Goal: Information Seeking & Learning: Learn about a topic

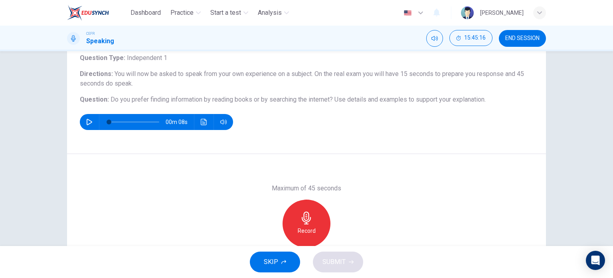
scroll to position [52, 0]
click at [534, 44] on button "END SESSION" at bounding box center [522, 38] width 47 height 17
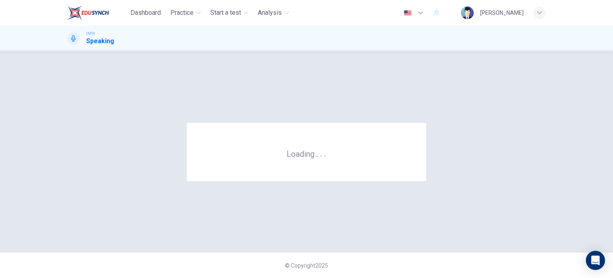
scroll to position [0, 0]
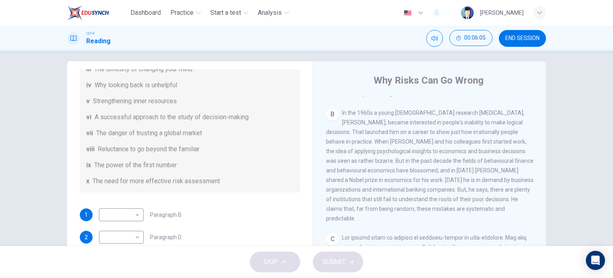
scroll to position [150, 0]
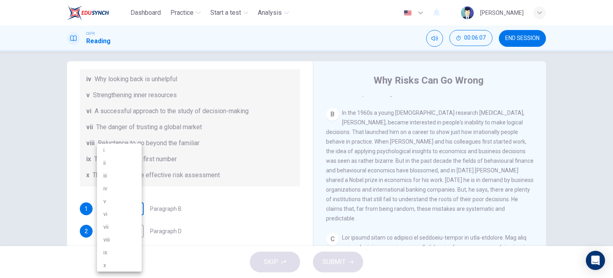
click at [128, 208] on body "Dashboard Practice Start a test Analysis English en ​ [PERSON_NAME] MA'MUN CEFR…" at bounding box center [306, 139] width 613 height 278
click at [126, 213] on li "vi" at bounding box center [119, 213] width 45 height 13
type input "vi"
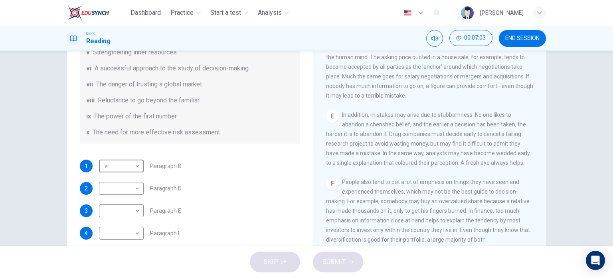
scroll to position [102, 0]
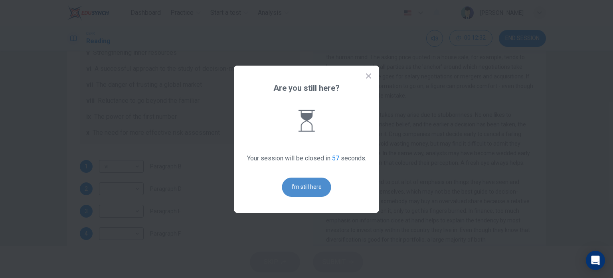
click at [314, 190] on button "I'm still here" at bounding box center [306, 186] width 49 height 19
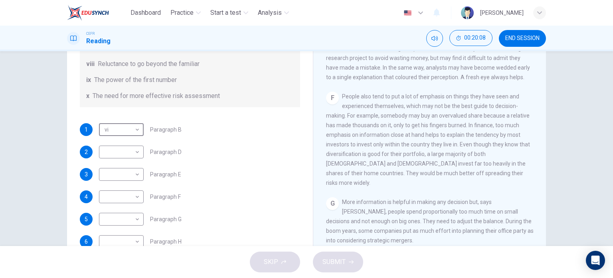
scroll to position [153, 0]
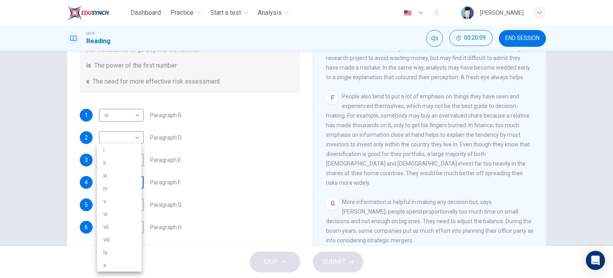
click at [131, 185] on body "Dashboard Practice Start a test Analysis English en ​ [PERSON_NAME] MA'MUN CEFR…" at bounding box center [306, 139] width 613 height 278
click at [118, 238] on li "viii" at bounding box center [119, 239] width 45 height 13
type input "viii"
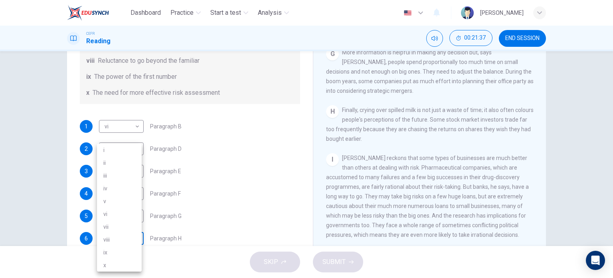
scroll to position [99, 0]
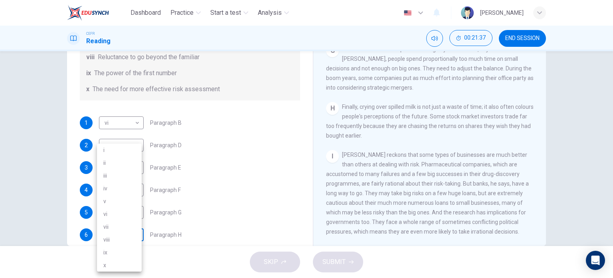
click at [131, 234] on body "Dashboard Practice Start a test Analysis English en ​ [PERSON_NAME] CEFR Readin…" at bounding box center [306, 139] width 613 height 278
click at [113, 264] on li "x" at bounding box center [119, 264] width 45 height 13
type input "x"
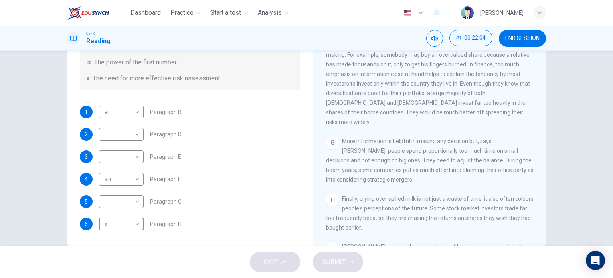
scroll to position [111, 0]
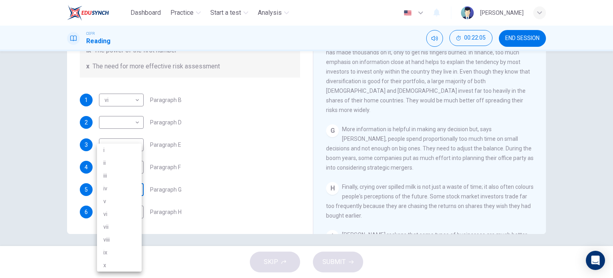
click at [131, 194] on body "Dashboard Practice Start a test Analysis English en ​ [PERSON_NAME] CEFR Readin…" at bounding box center [306, 139] width 613 height 278
click at [112, 165] on li "ii" at bounding box center [119, 162] width 45 height 13
type input "ii"
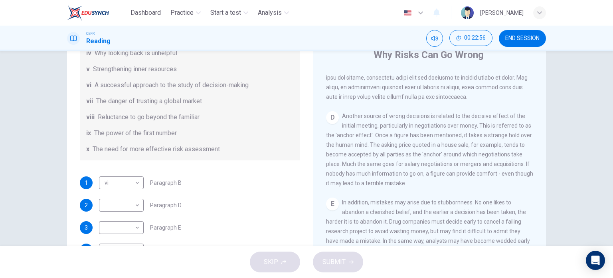
scroll to position [153, 0]
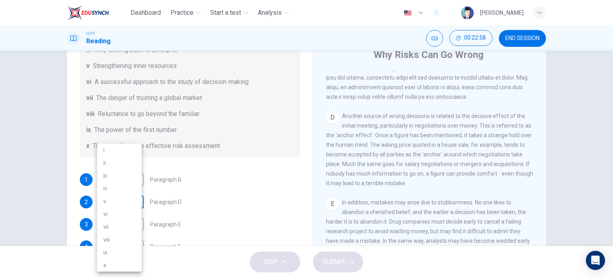
click at [135, 204] on body "Dashboard Practice Start a test Analysis English en ​ [PERSON_NAME] CEFR Readin…" at bounding box center [306, 139] width 613 height 278
click at [117, 201] on li "v" at bounding box center [119, 200] width 45 height 13
type input "v"
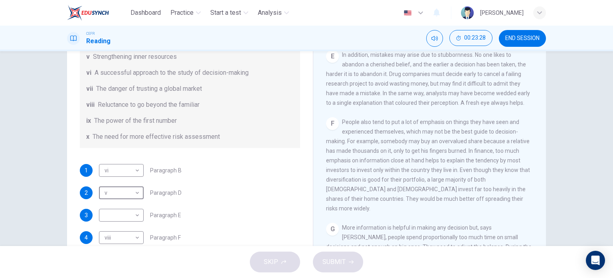
scroll to position [123, 0]
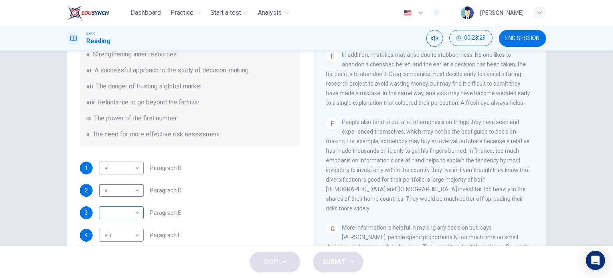
click at [120, 207] on body "Dashboard Practice Start a test Analysis English en ​ [PERSON_NAME] CEFR Readin…" at bounding box center [306, 139] width 613 height 278
click at [114, 190] on li "iv" at bounding box center [119, 188] width 45 height 13
type input "iv"
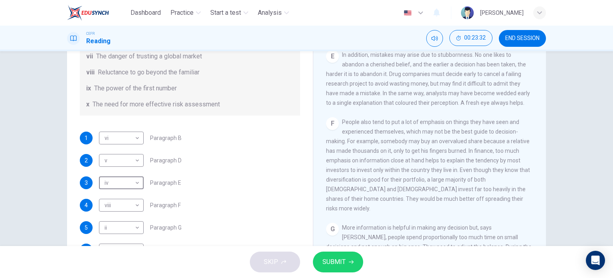
scroll to position [115, 0]
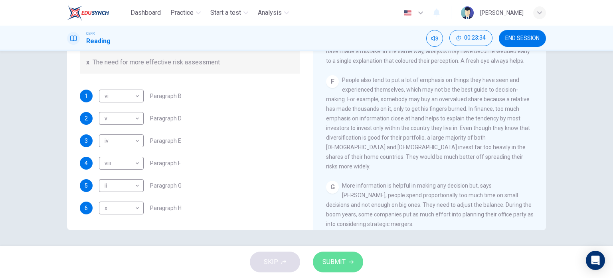
click at [331, 256] on span "SUBMIT" at bounding box center [334, 261] width 23 height 11
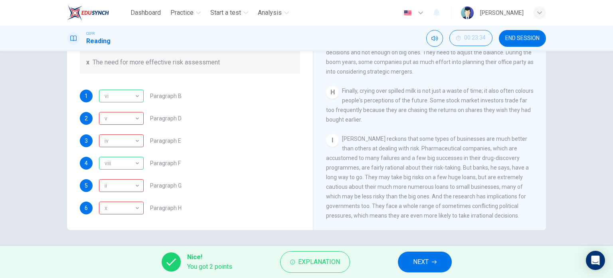
scroll to position [713, 0]
click at [423, 256] on span "NEXT" at bounding box center [421, 261] width 16 height 11
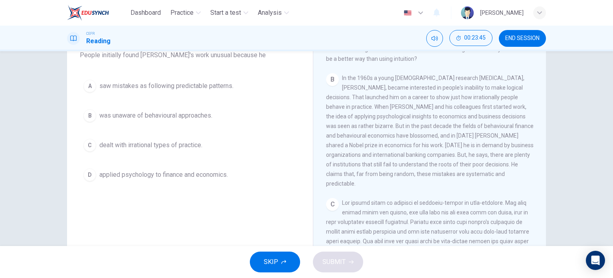
scroll to position [182, 0]
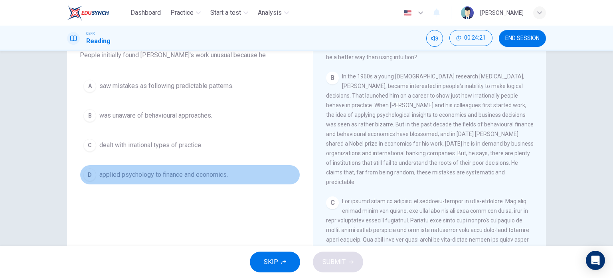
click at [179, 171] on span "applied psychology to finance and economics." at bounding box center [163, 175] width 129 height 10
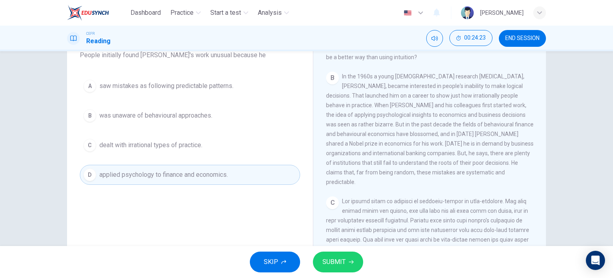
click at [349, 256] on button "SUBMIT" at bounding box center [338, 261] width 50 height 21
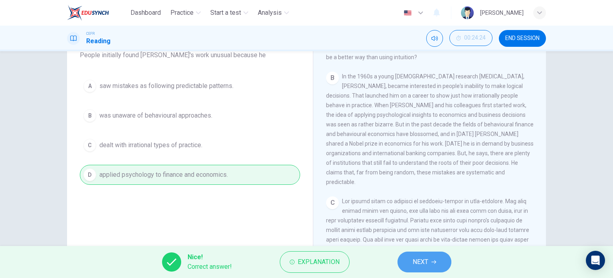
click at [431, 266] on button "NEXT" at bounding box center [425, 261] width 54 height 21
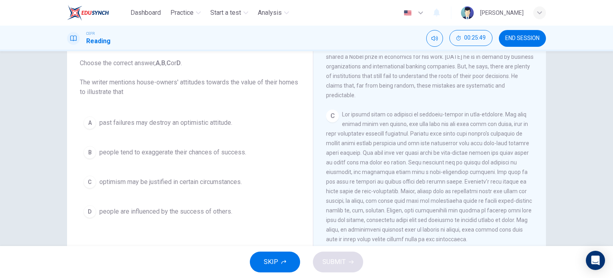
scroll to position [309, 0]
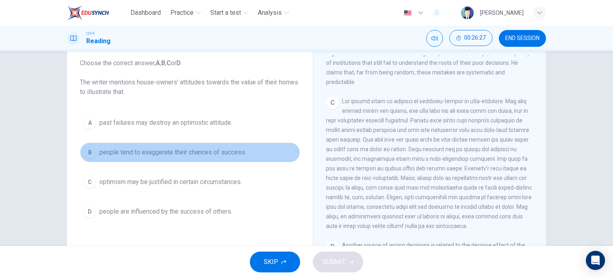
click at [136, 151] on span "people tend to exaggerate their chances of success." at bounding box center [172, 152] width 147 height 10
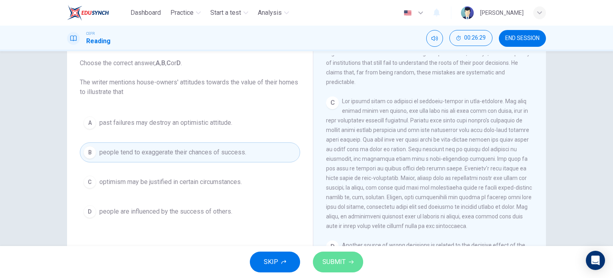
click at [334, 257] on span "SUBMIT" at bounding box center [334, 261] width 23 height 11
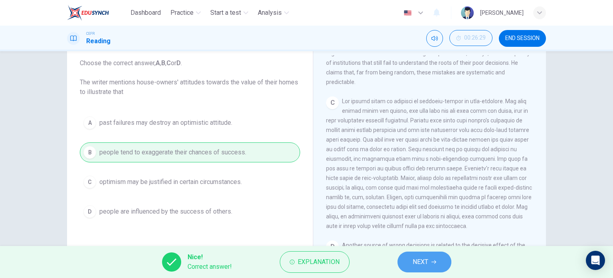
click at [420, 263] on span "NEXT" at bounding box center [421, 261] width 16 height 11
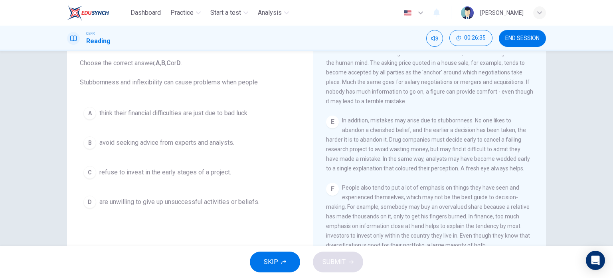
scroll to position [541, 0]
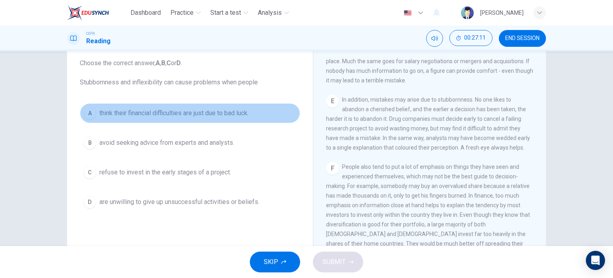
click at [135, 119] on button "A think their financial difficulties are just due to bad luck." at bounding box center [190, 113] width 220 height 20
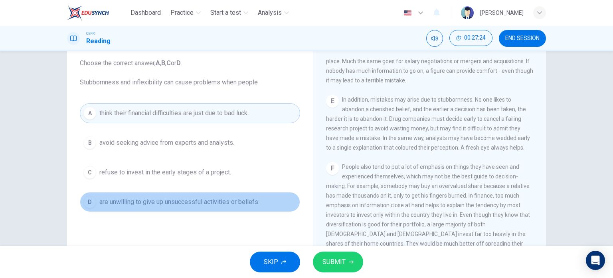
click at [95, 200] on button "D are unwilling to give up unsuccessful activities or beliefs." at bounding box center [190, 202] width 220 height 20
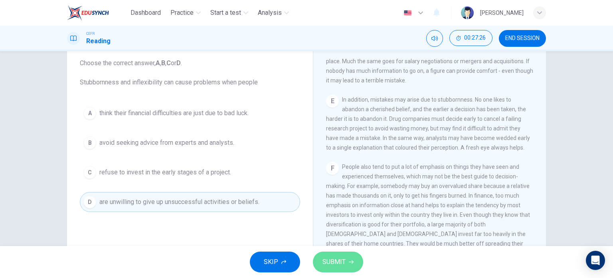
click at [330, 262] on span "SUBMIT" at bounding box center [334, 261] width 23 height 11
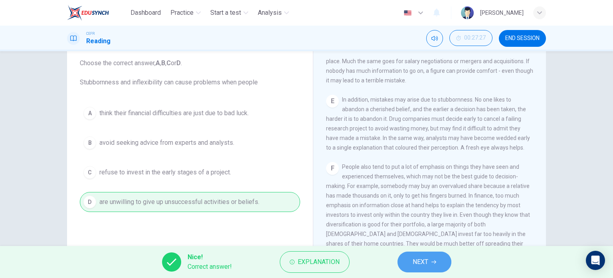
click at [420, 265] on span "NEXT" at bounding box center [421, 261] width 16 height 11
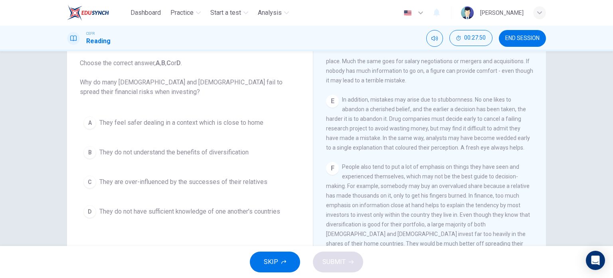
scroll to position [62, 0]
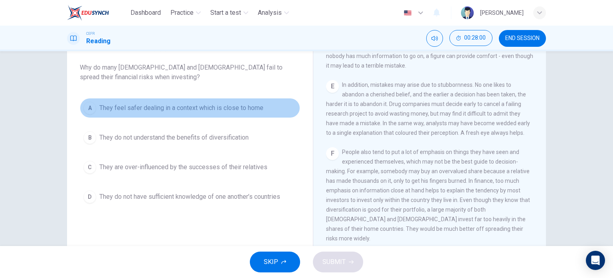
click at [207, 110] on span "They feel safer dealing in a context which is close to home" at bounding box center [181, 108] width 164 height 10
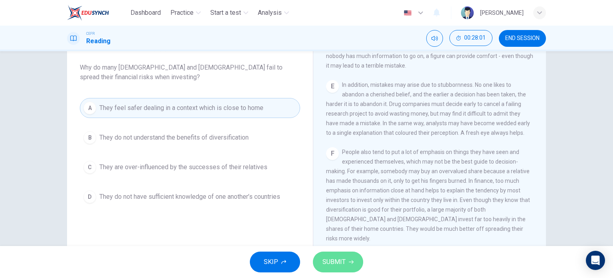
click at [330, 261] on span "SUBMIT" at bounding box center [334, 261] width 23 height 11
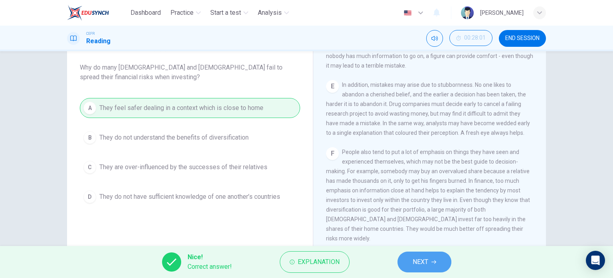
click at [417, 264] on span "NEXT" at bounding box center [421, 261] width 16 height 11
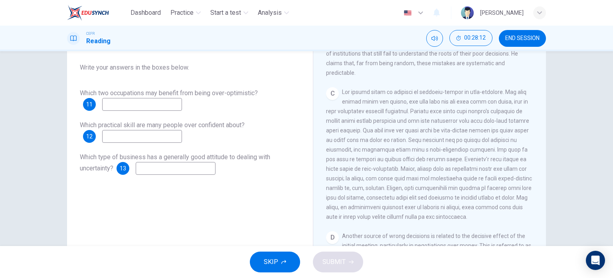
scroll to position [313, 0]
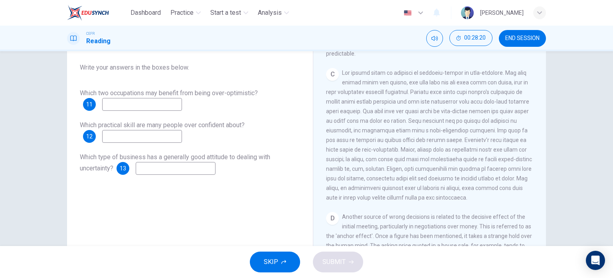
click at [163, 106] on input at bounding box center [142, 104] width 80 height 13
click at [163, 106] on input "managers and" at bounding box center [142, 104] width 80 height 13
type input "managers and sportsmen"
click at [145, 136] on input at bounding box center [142, 136] width 80 height 13
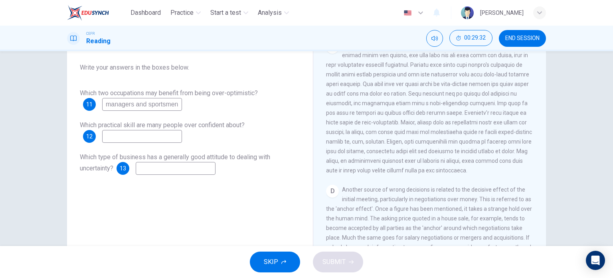
scroll to position [333, 0]
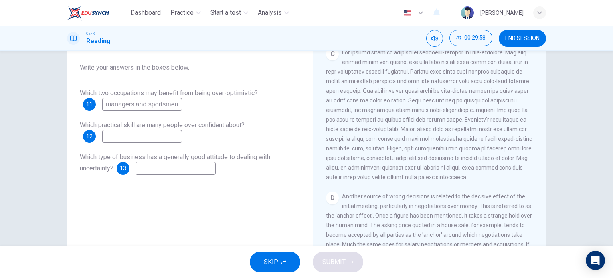
click at [165, 135] on input at bounding box center [142, 136] width 80 height 13
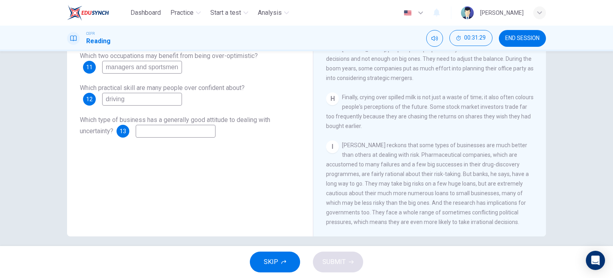
scroll to position [115, 0]
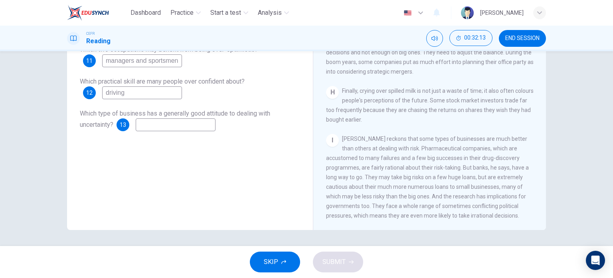
type input "driving"
click at [197, 126] on input at bounding box center [176, 124] width 80 height 13
type input "Pharmaceutical"
click at [350, 262] on icon "button" at bounding box center [351, 261] width 5 height 5
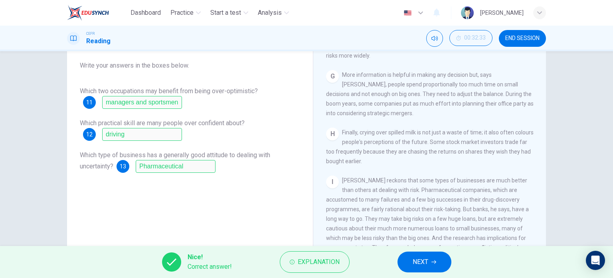
scroll to position [72, 0]
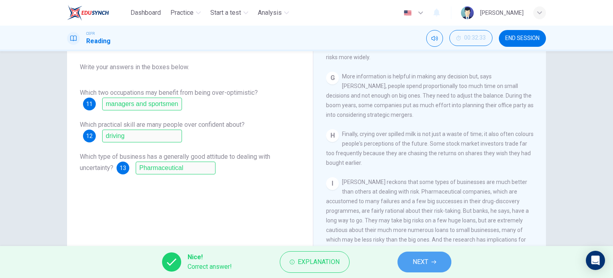
click at [443, 265] on button "NEXT" at bounding box center [425, 261] width 54 height 21
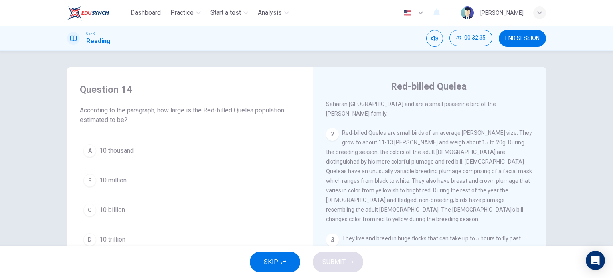
scroll to position [0, 0]
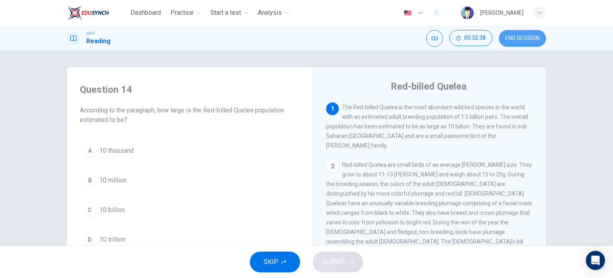
click at [520, 38] on span "END SESSION" at bounding box center [523, 38] width 34 height 6
